Goal: Task Accomplishment & Management: Manage account settings

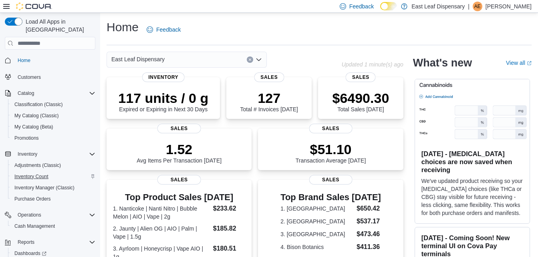
scroll to position [28, 0]
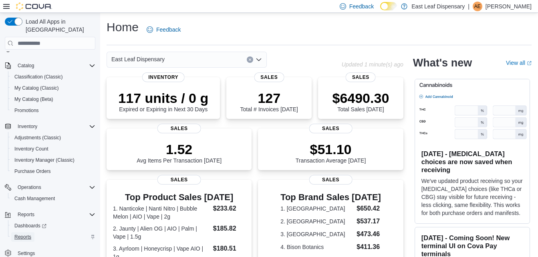
click at [18, 234] on span "Reports" at bounding box center [22, 237] width 17 height 6
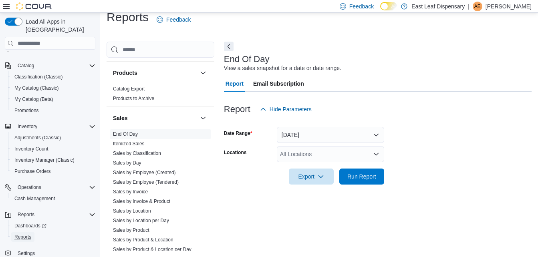
scroll to position [345, 0]
click at [134, 192] on link "Sales by Invoice" at bounding box center [130, 192] width 35 height 6
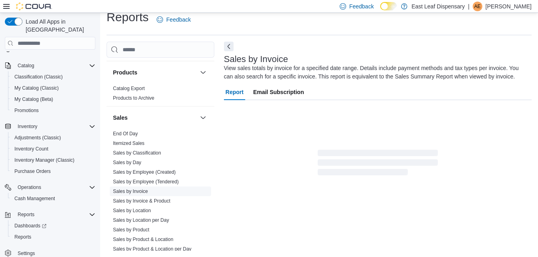
scroll to position [27, 0]
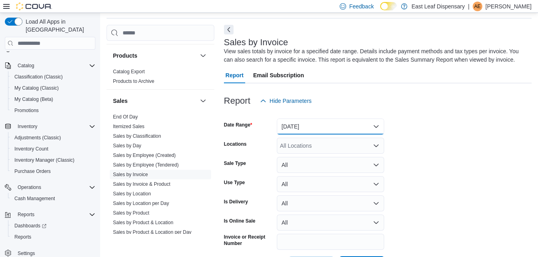
click at [362, 129] on button "[DATE]" at bounding box center [330, 127] width 107 height 16
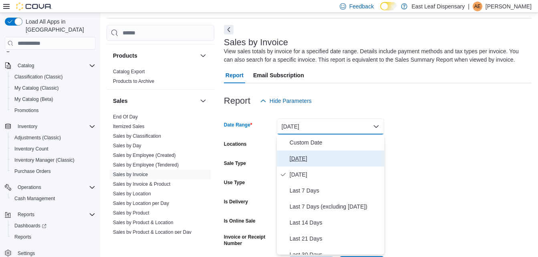
click at [309, 158] on span "[DATE]" at bounding box center [335, 159] width 91 height 10
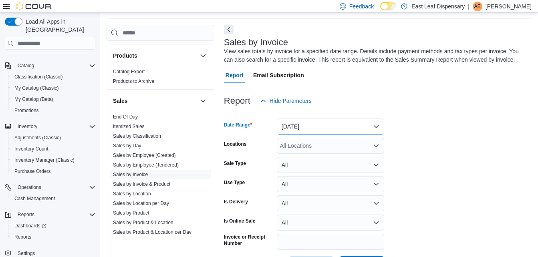
scroll to position [58, 0]
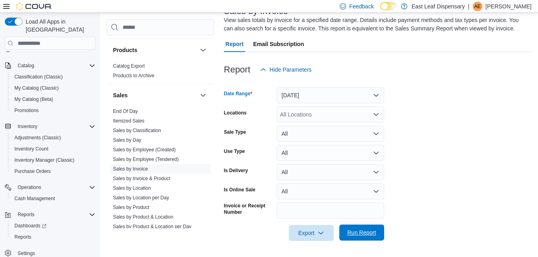
click at [359, 230] on span "Run Report" at bounding box center [361, 233] width 29 height 8
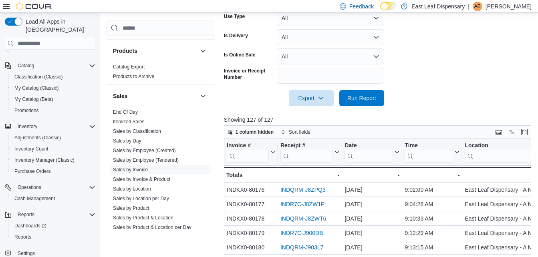
scroll to position [274, 0]
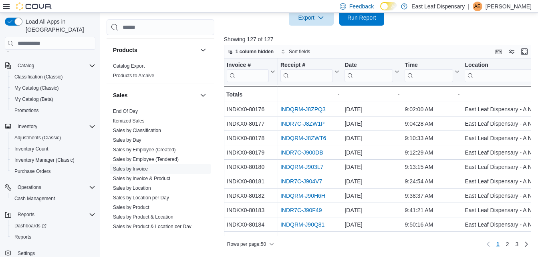
click at [370, 244] on div "Rows per page : 50 Page 1 of 3 1 2 3" at bounding box center [378, 244] width 308 height 13
click at [519, 248] on span "3" at bounding box center [516, 244] width 3 height 8
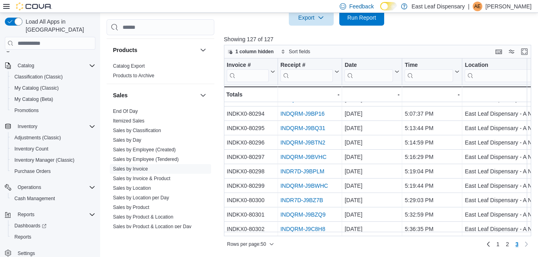
scroll to position [0, 0]
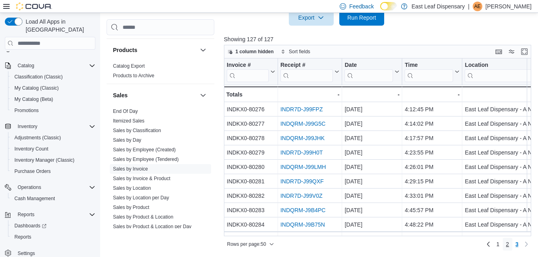
click at [509, 241] on span "2" at bounding box center [507, 244] width 3 height 8
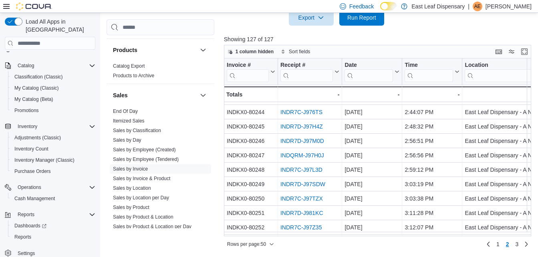
scroll to position [256, 0]
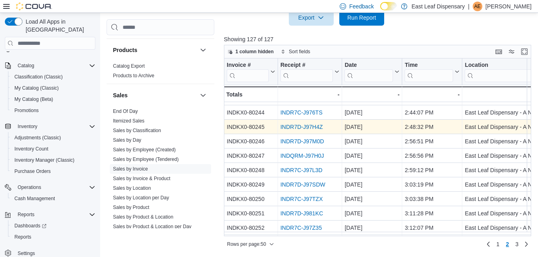
click at [306, 125] on link "INDR7D-J97H4Z" at bounding box center [301, 127] width 42 height 6
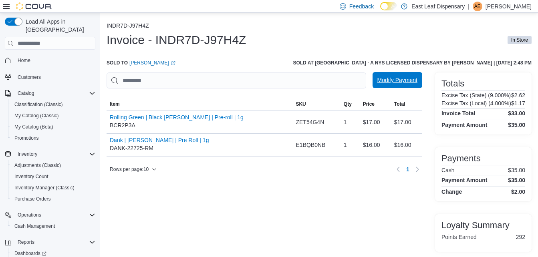
click at [395, 80] on span "Modify Payment" at bounding box center [397, 80] width 40 height 8
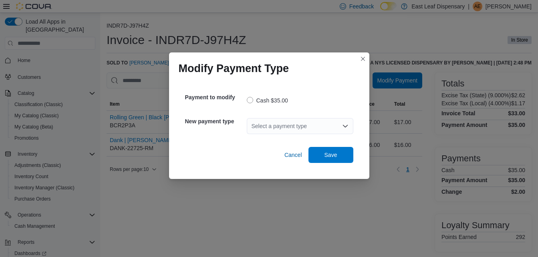
click at [293, 123] on div "Select a payment type" at bounding box center [300, 126] width 107 height 16
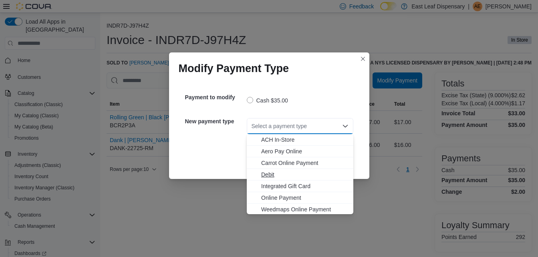
click at [263, 175] on span "Debit" at bounding box center [304, 175] width 87 height 8
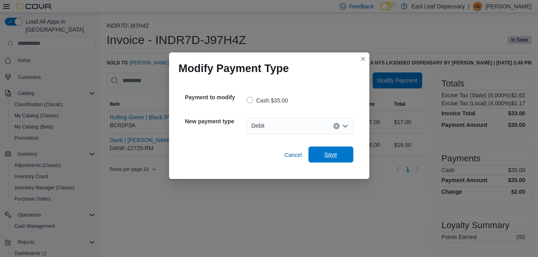
click at [327, 157] on span "Save" at bounding box center [330, 155] width 13 height 8
